Goal: Task Accomplishment & Management: Use online tool/utility

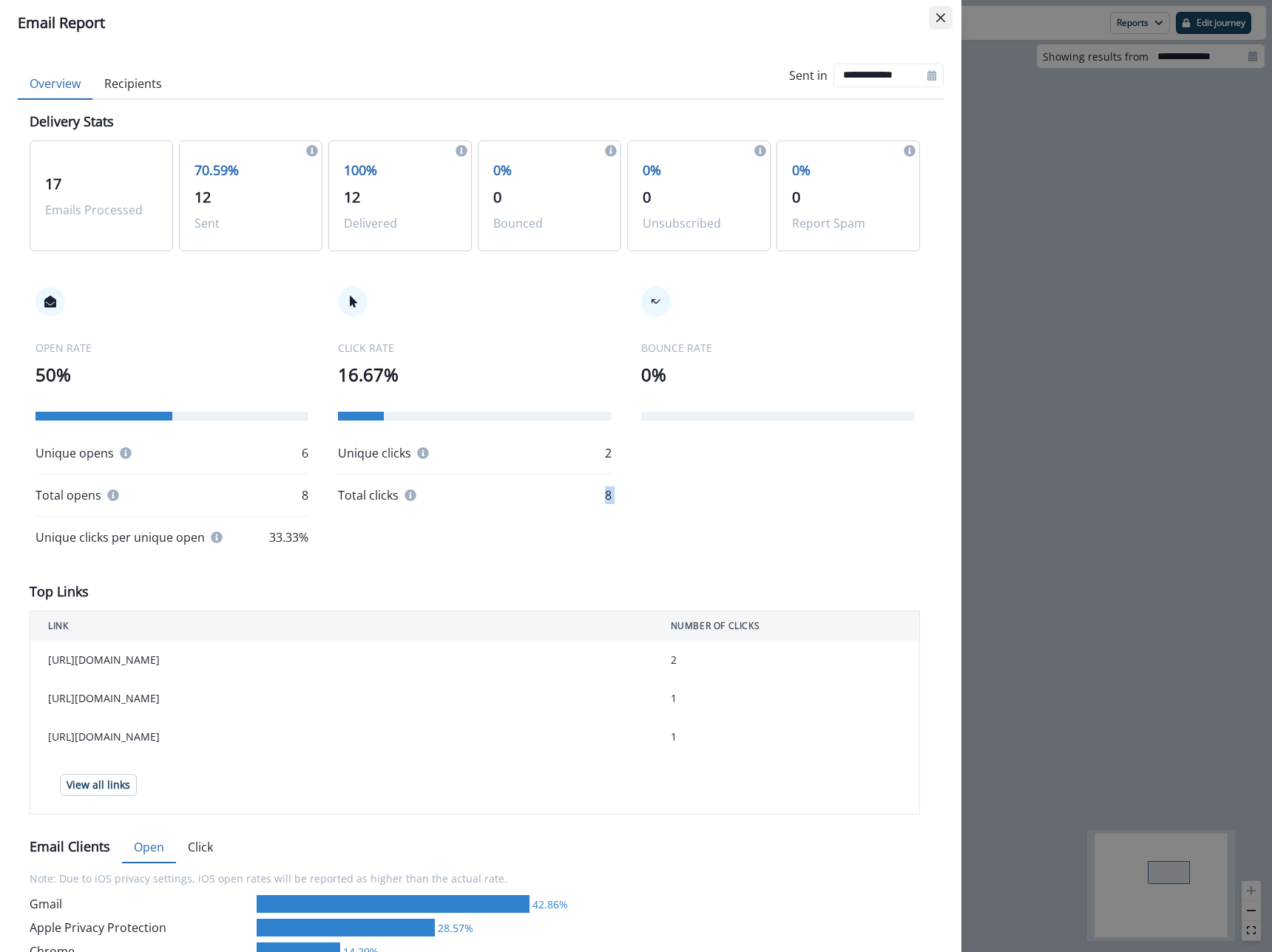
click at [938, 15] on icon "Close" at bounding box center [941, 18] width 9 height 9
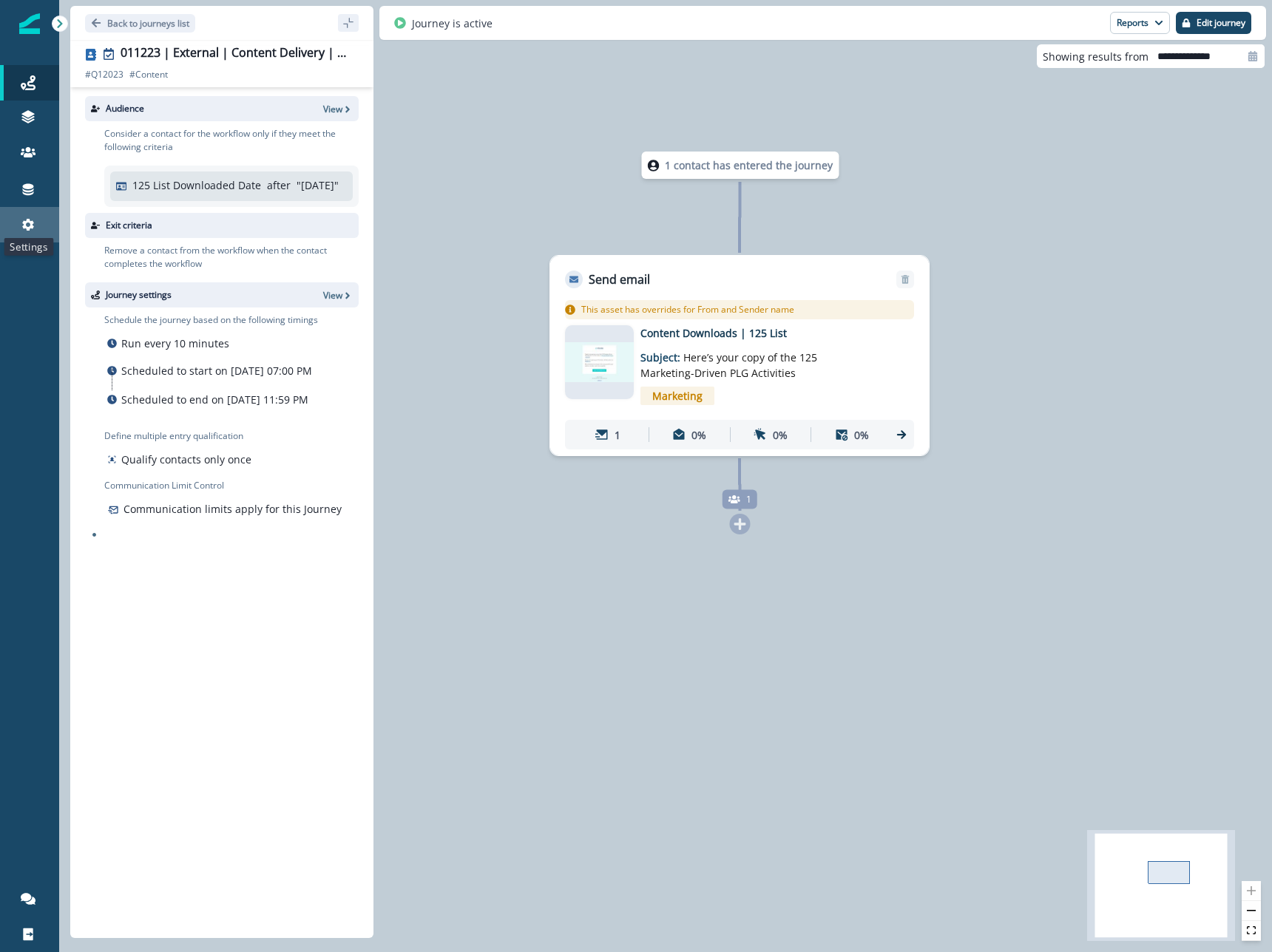
click at [25, 218] on icon at bounding box center [27, 224] width 15 height 15
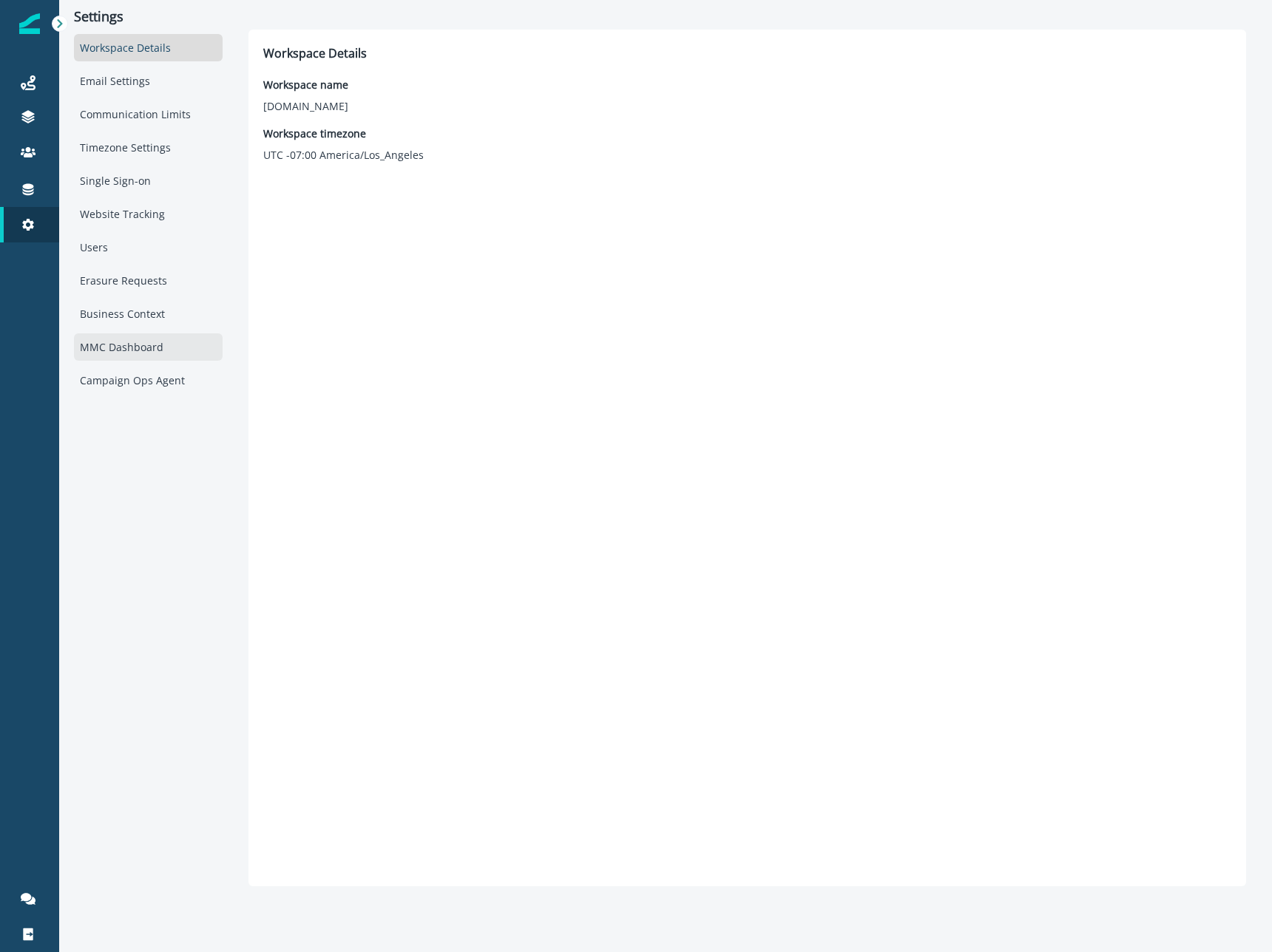
click at [129, 361] on div "MMC Dashboard" at bounding box center [148, 347] width 149 height 27
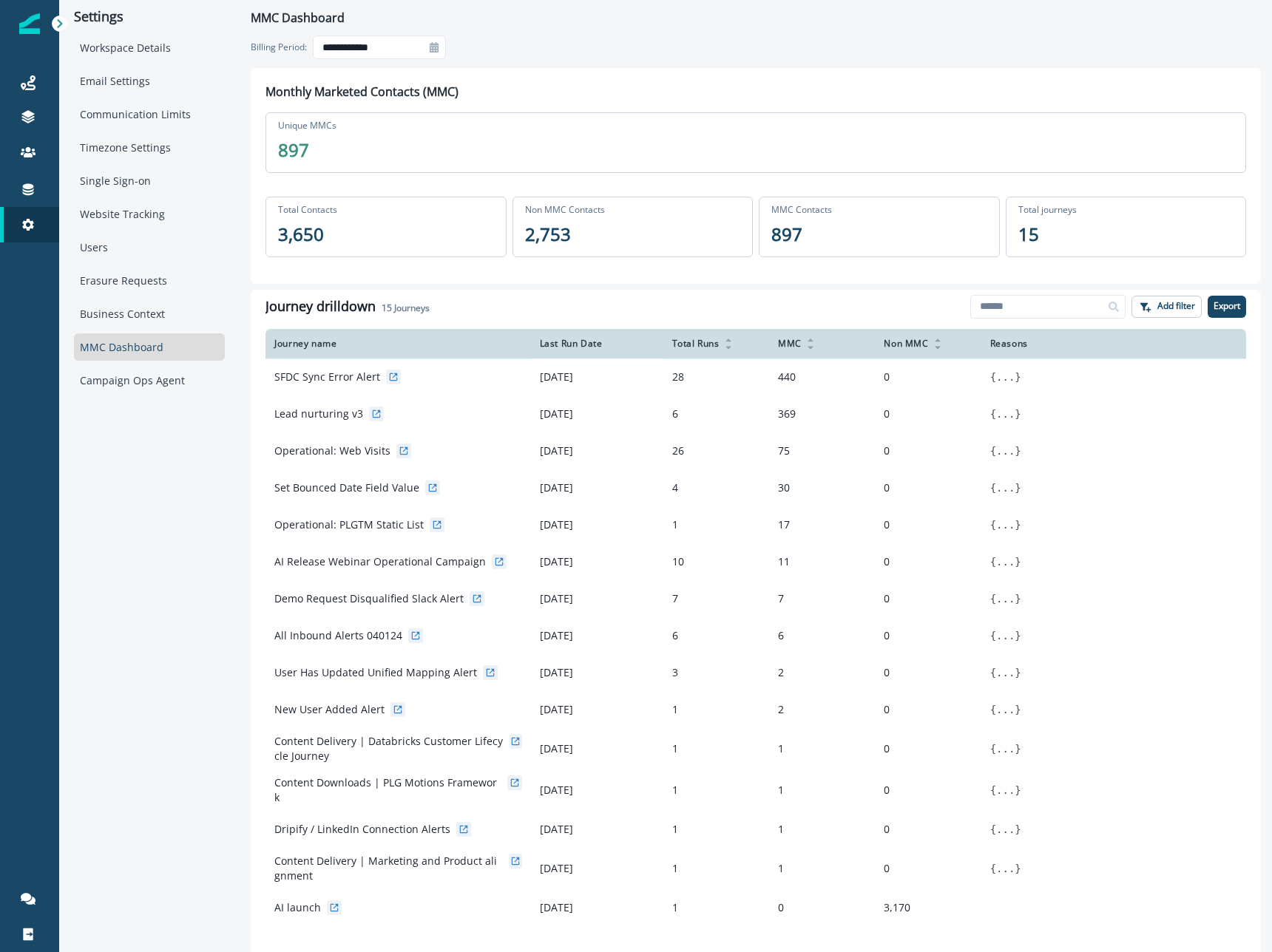
click at [429, 51] on icon at bounding box center [434, 47] width 11 height 11
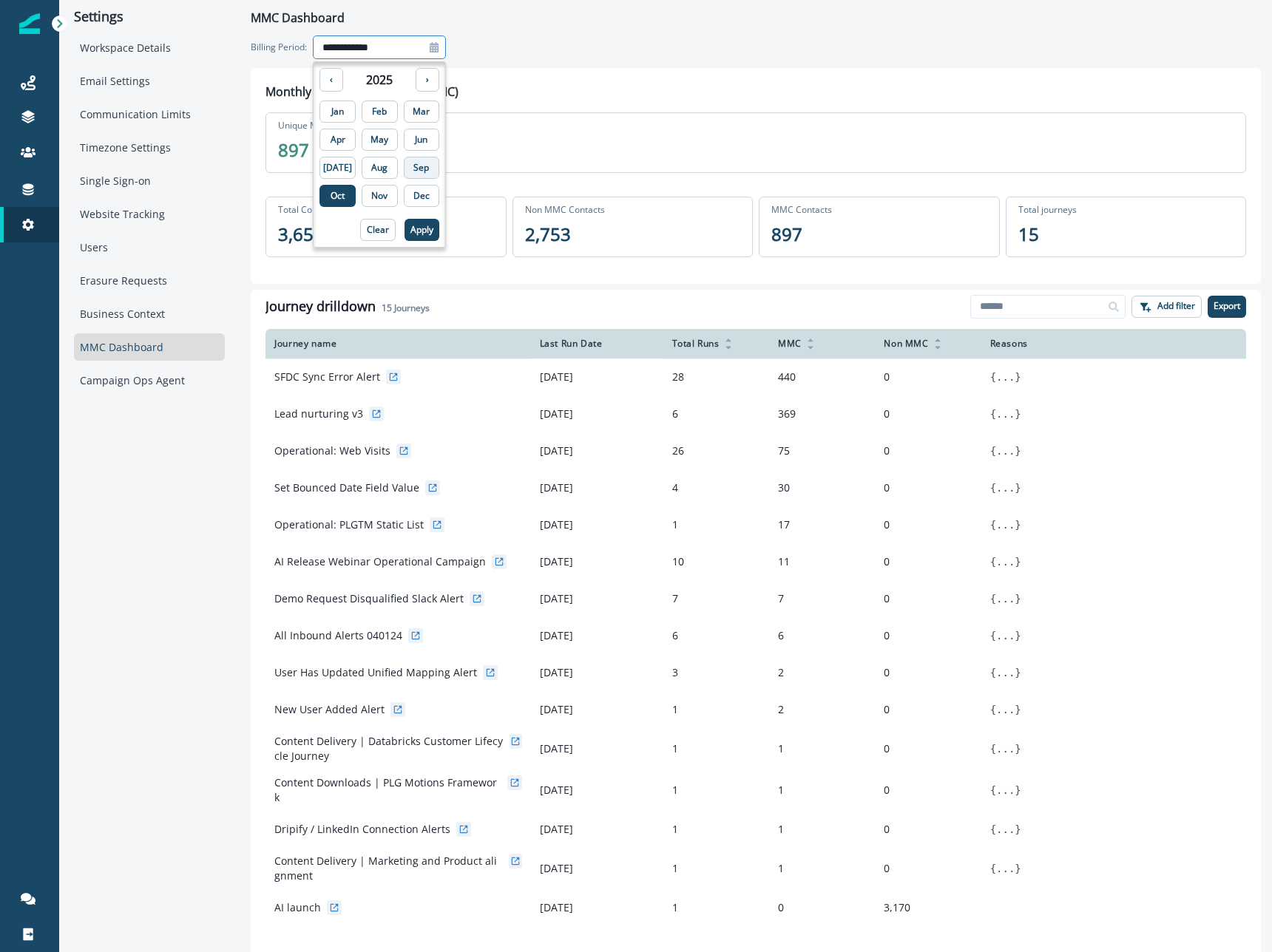
click at [413, 170] on p "Sep" at bounding box center [421, 168] width 16 height 11
type input "**********"
click at [410, 235] on p "Apply" at bounding box center [422, 230] width 23 height 11
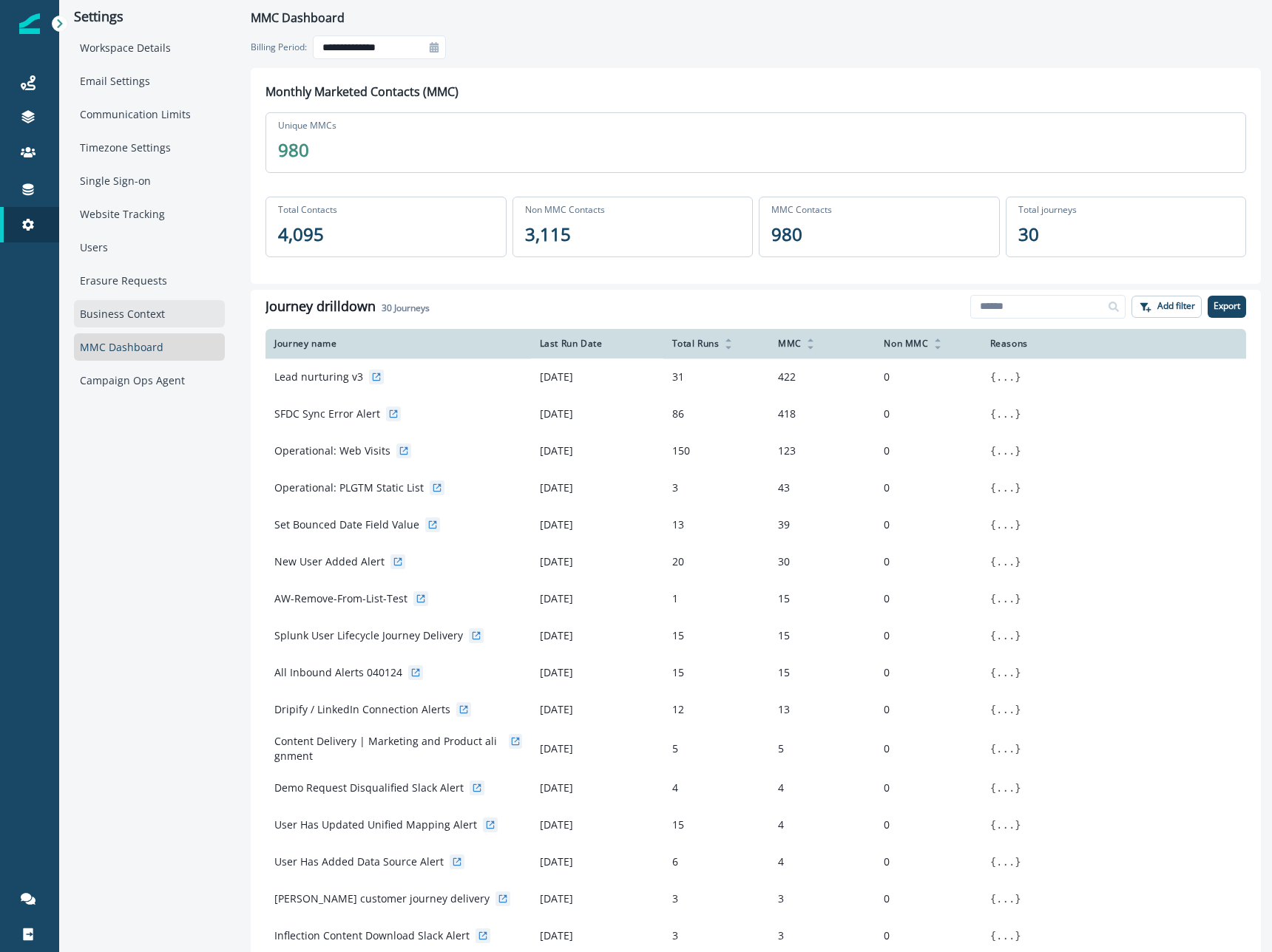
click at [150, 311] on div "Business Context" at bounding box center [149, 314] width 151 height 27
